Goal: Transaction & Acquisition: Purchase product/service

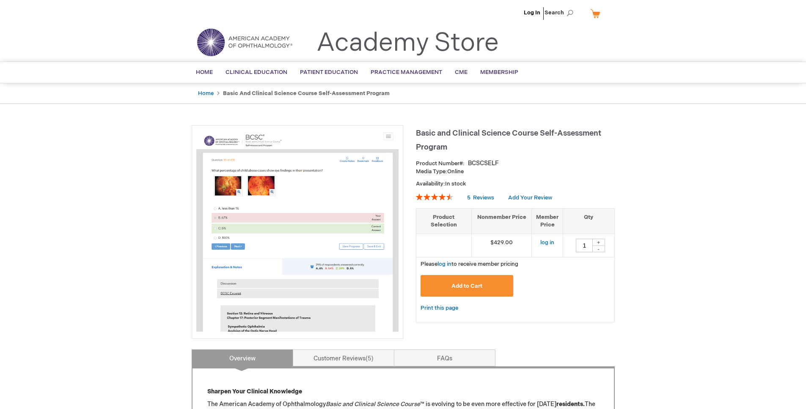
click at [535, 13] on link "Log In" at bounding box center [532, 12] width 16 height 7
click at [354, 92] on strong "Basic and Clinical Science Course Self-Assessment Program" at bounding box center [306, 93] width 167 height 7
